Goal: Transaction & Acquisition: Purchase product/service

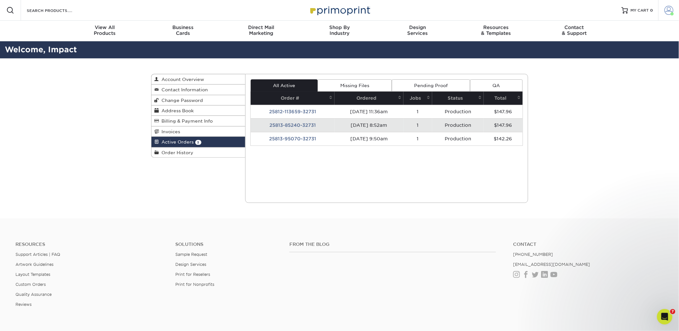
click at [670, 10] on span at bounding box center [668, 10] width 9 height 9
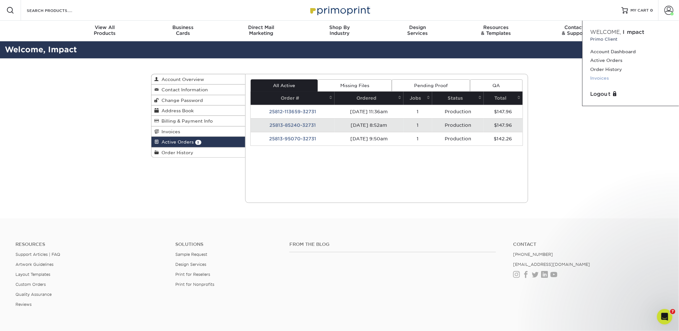
click at [607, 75] on link "Invoices" at bounding box center [630, 78] width 81 height 9
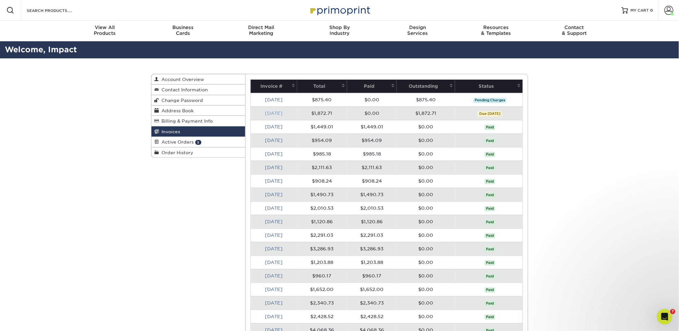
click at [283, 113] on link "[DATE]" at bounding box center [274, 113] width 18 height 5
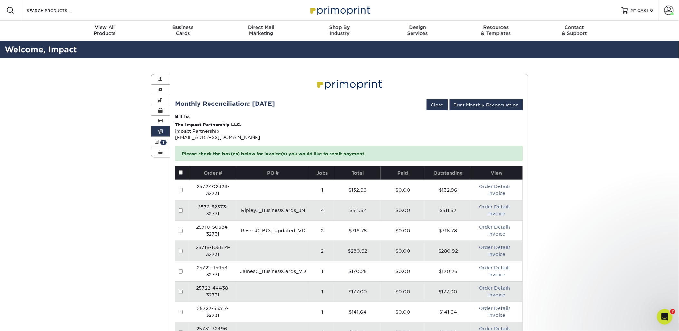
click at [182, 172] on input "checkbox" at bounding box center [180, 172] width 4 height 4
checkbox input "true"
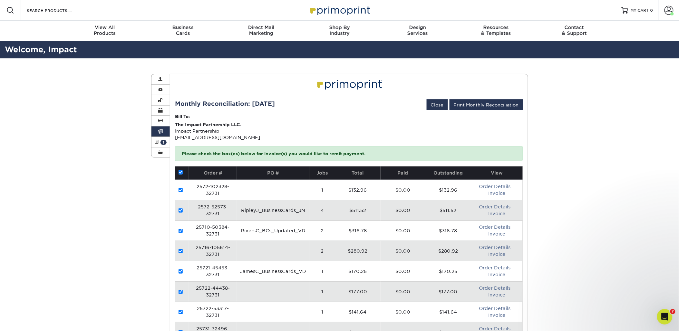
checkbox input "true"
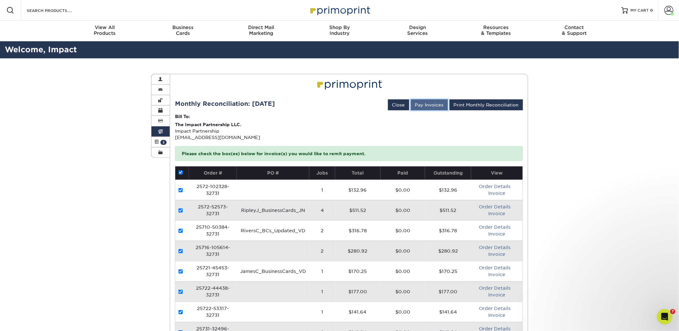
click at [421, 107] on button "Pay Invoices" at bounding box center [429, 104] width 37 height 11
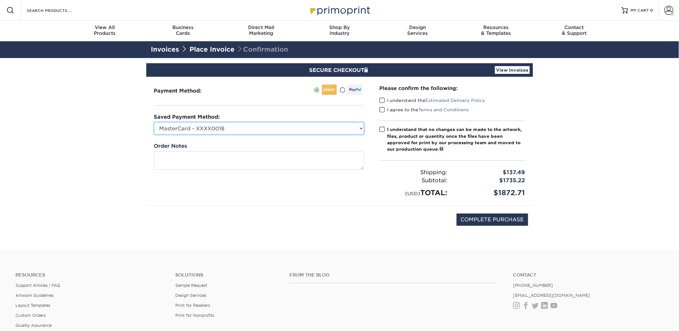
click at [347, 129] on select "MasterCard - XXXX0018 Visa - XXXX6921 New Credit Card" at bounding box center [259, 128] width 210 height 12
select select "69008"
click at [154, 122] on select "MasterCard - XXXX0018 Visa - XXXX6921 New Credit Card" at bounding box center [259, 128] width 210 height 12
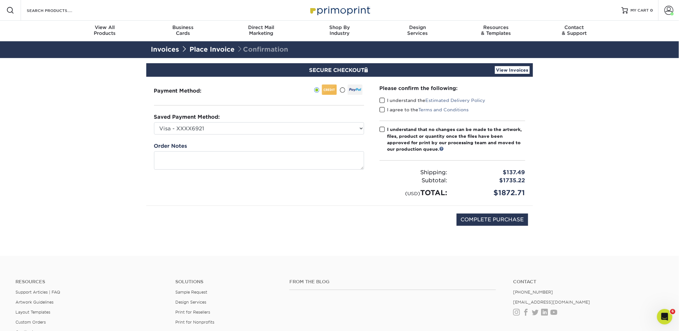
click at [379, 99] on div "Please confirm the following: I understand the Estimated Delivery Policy I agre…" at bounding box center [452, 141] width 161 height 129
click at [383, 102] on span at bounding box center [382, 100] width 5 height 6
click at [0, 0] on input "I understand the Estimated Delivery Policy" at bounding box center [0, 0] width 0 height 0
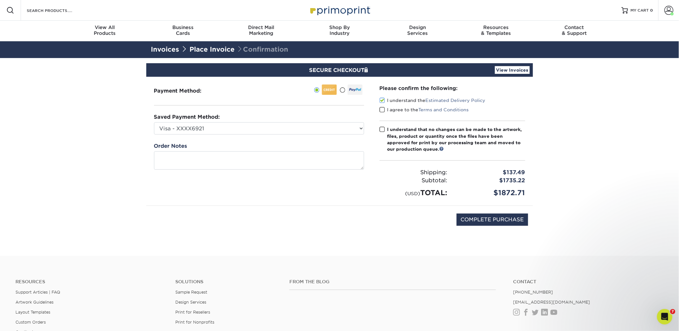
click at [384, 107] on span at bounding box center [382, 110] width 5 height 6
click at [0, 0] on input "I agree to the Terms and Conditions" at bounding box center [0, 0] width 0 height 0
click at [381, 131] on span at bounding box center [382, 129] width 5 height 6
click at [0, 0] on input "I understand that no changes can be made to the artwork, files, product or quan…" at bounding box center [0, 0] width 0 height 0
click at [498, 223] on input "COMPLETE PURCHASE" at bounding box center [493, 219] width 72 height 12
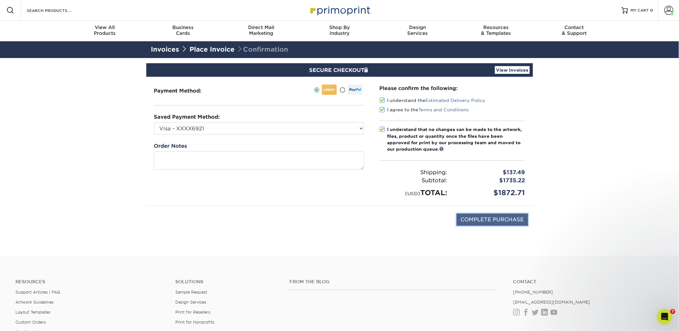
type input "PROCESSING, PLEASE WAIT..."
